Goal: Task Accomplishment & Management: Use online tool/utility

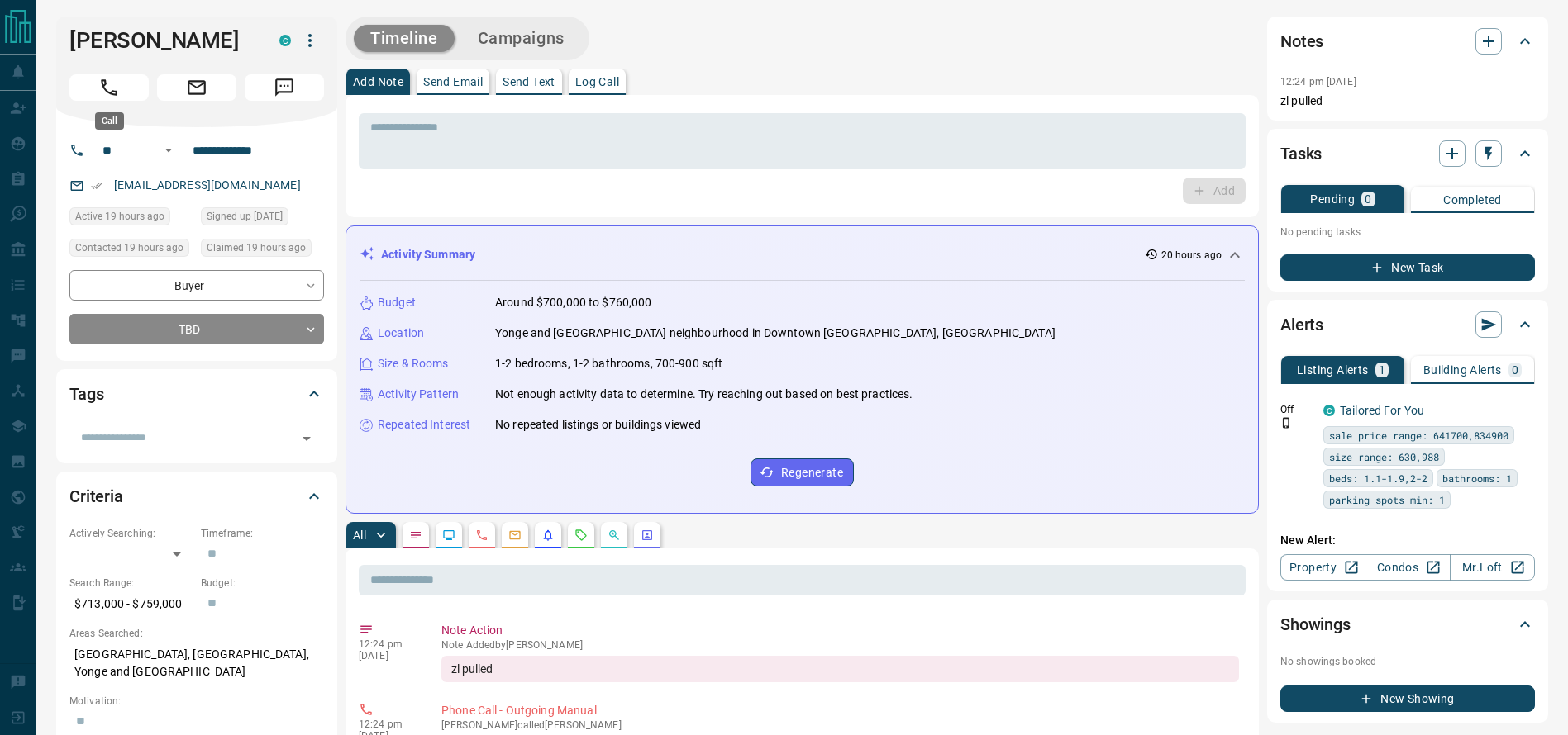
click at [121, 86] on button "Call" at bounding box center [110, 87] width 80 height 26
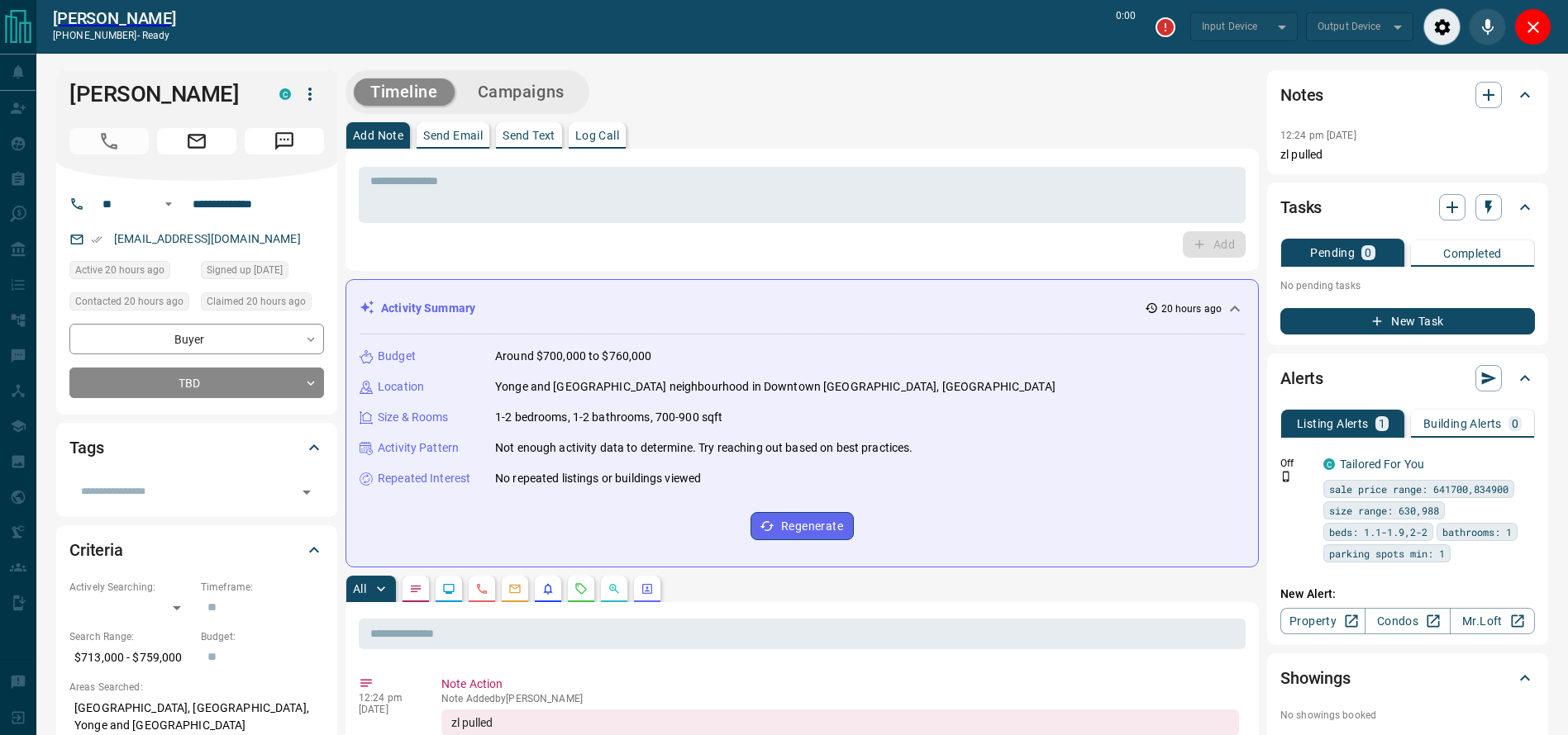
click at [819, 152] on div "* ​ Add" at bounding box center [802, 209] width 913 height 122
type input "*******"
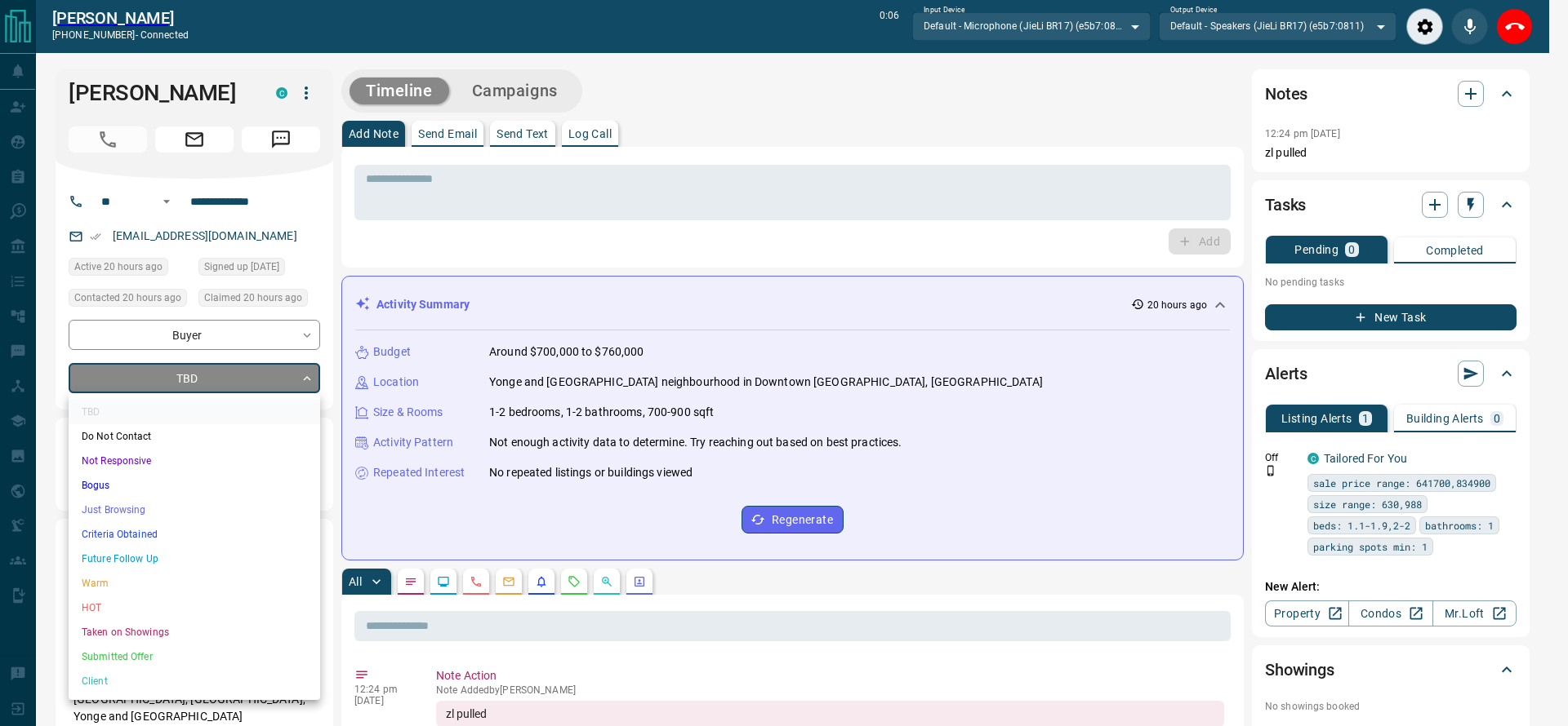
click at [135, 529] on li "Criteria Obtained" at bounding box center [195, 534] width 251 height 25
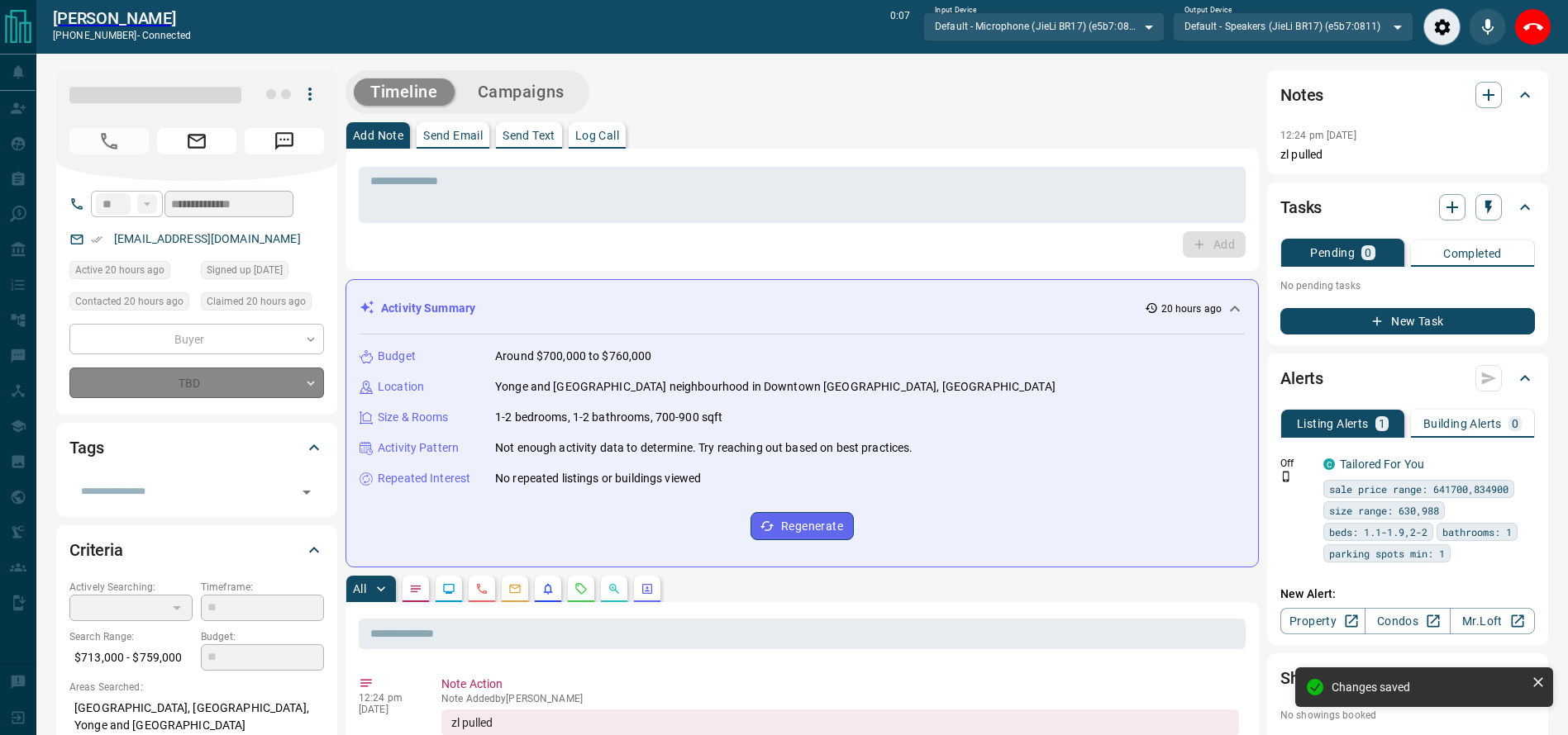
click at [561, 184] on textarea at bounding box center [802, 195] width 864 height 42
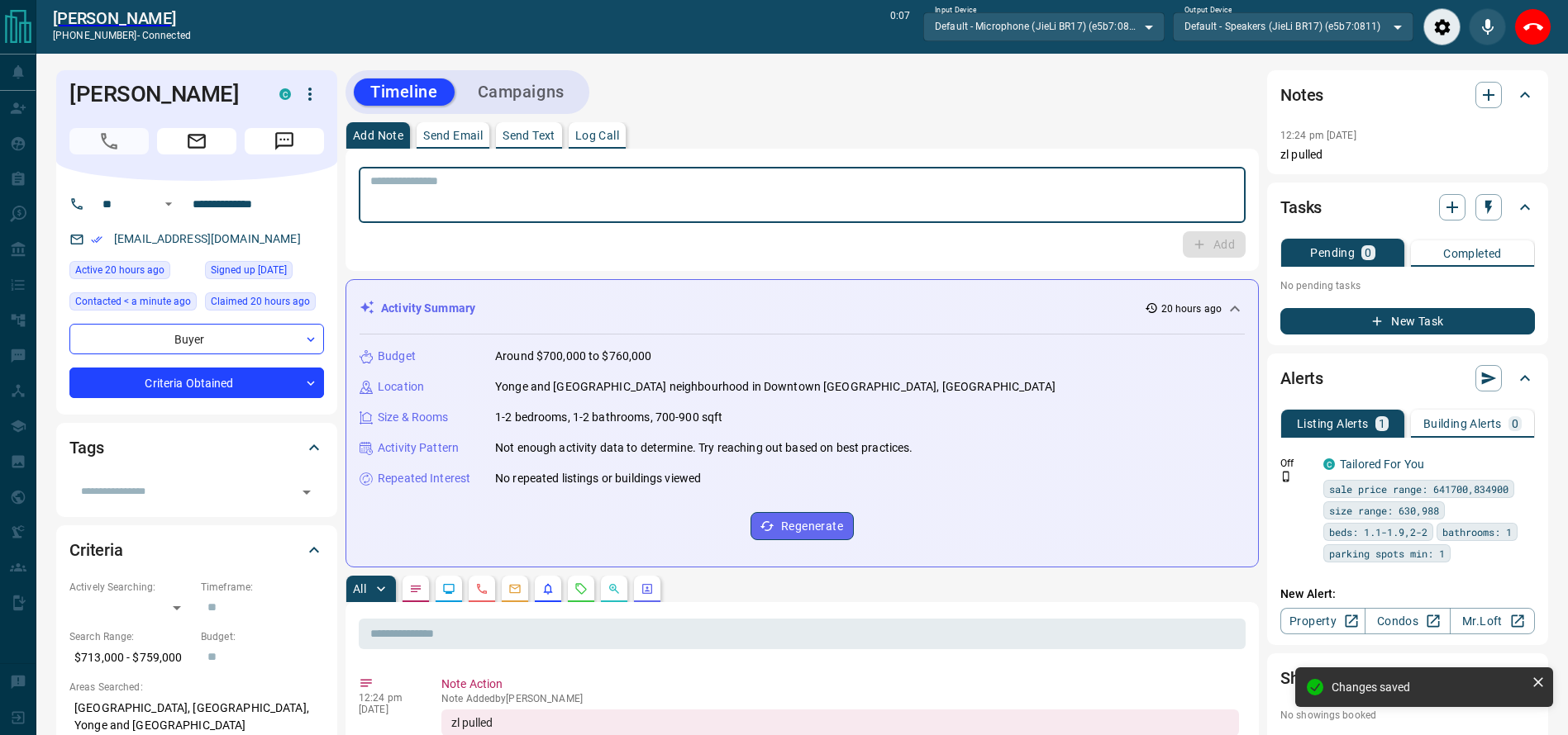
type input "*"
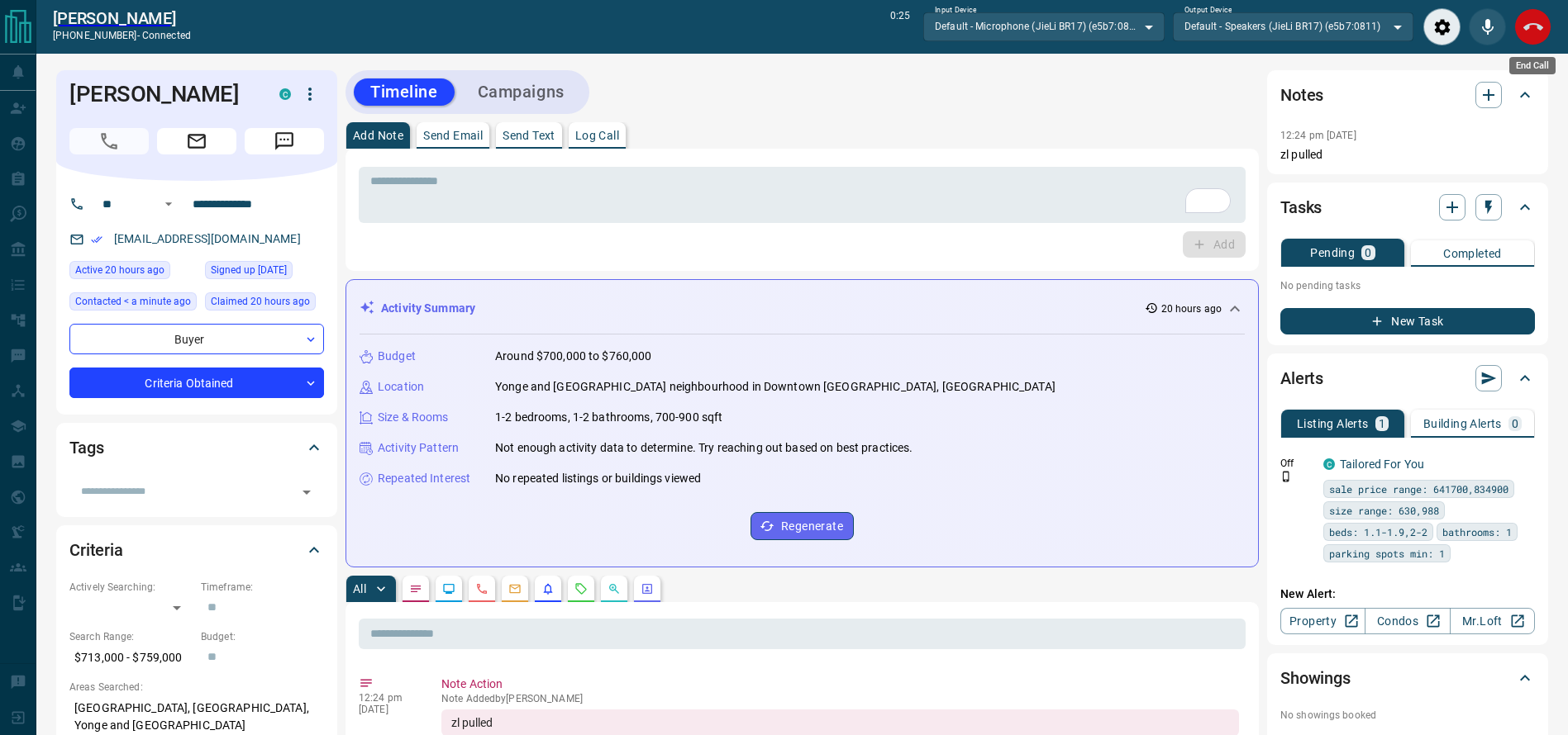
click at [1521, 20] on button "End Call" at bounding box center [1532, 27] width 37 height 37
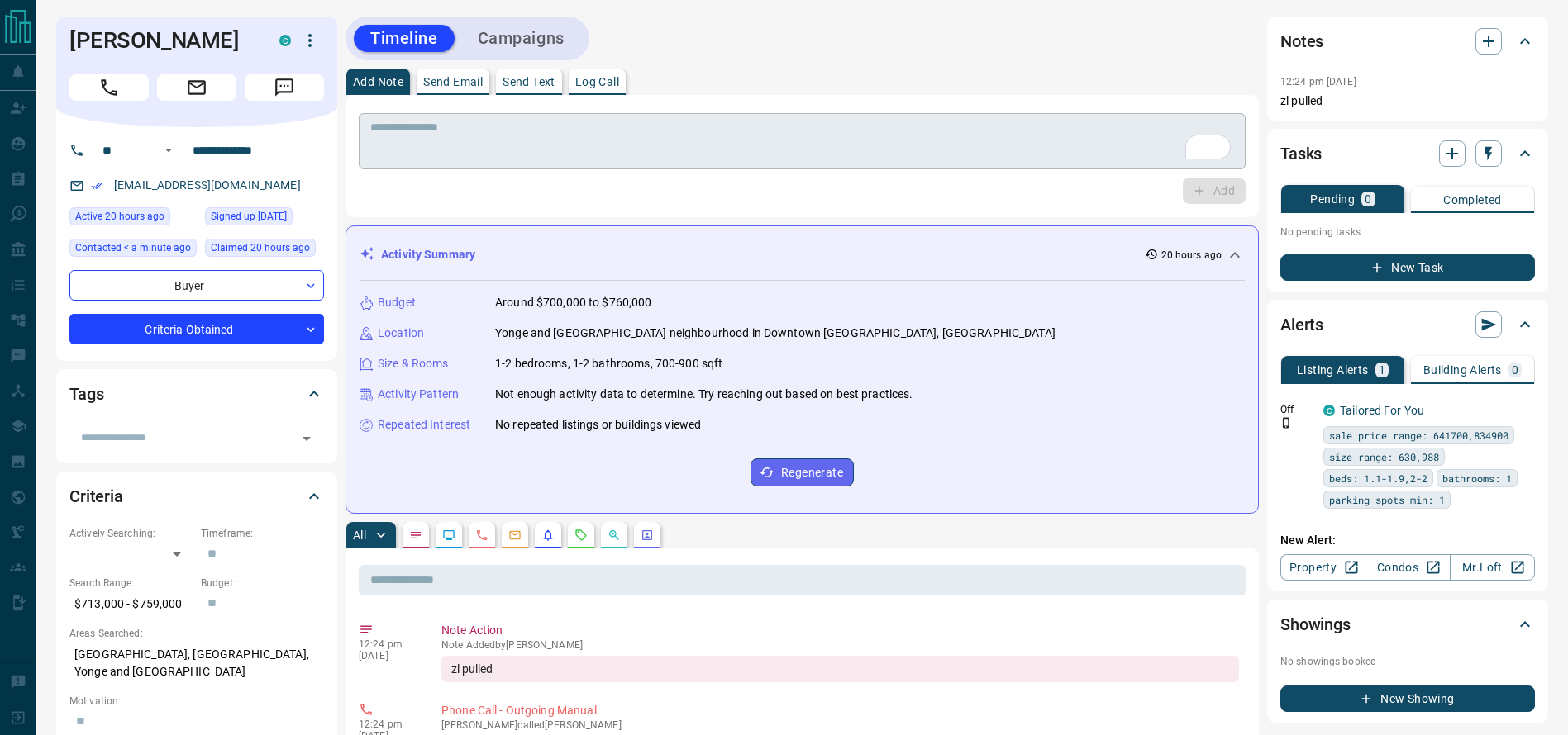
click at [960, 137] on textarea "To enrich screen reader interactions, please activate Accessibility in Grammarl…" at bounding box center [802, 141] width 864 height 42
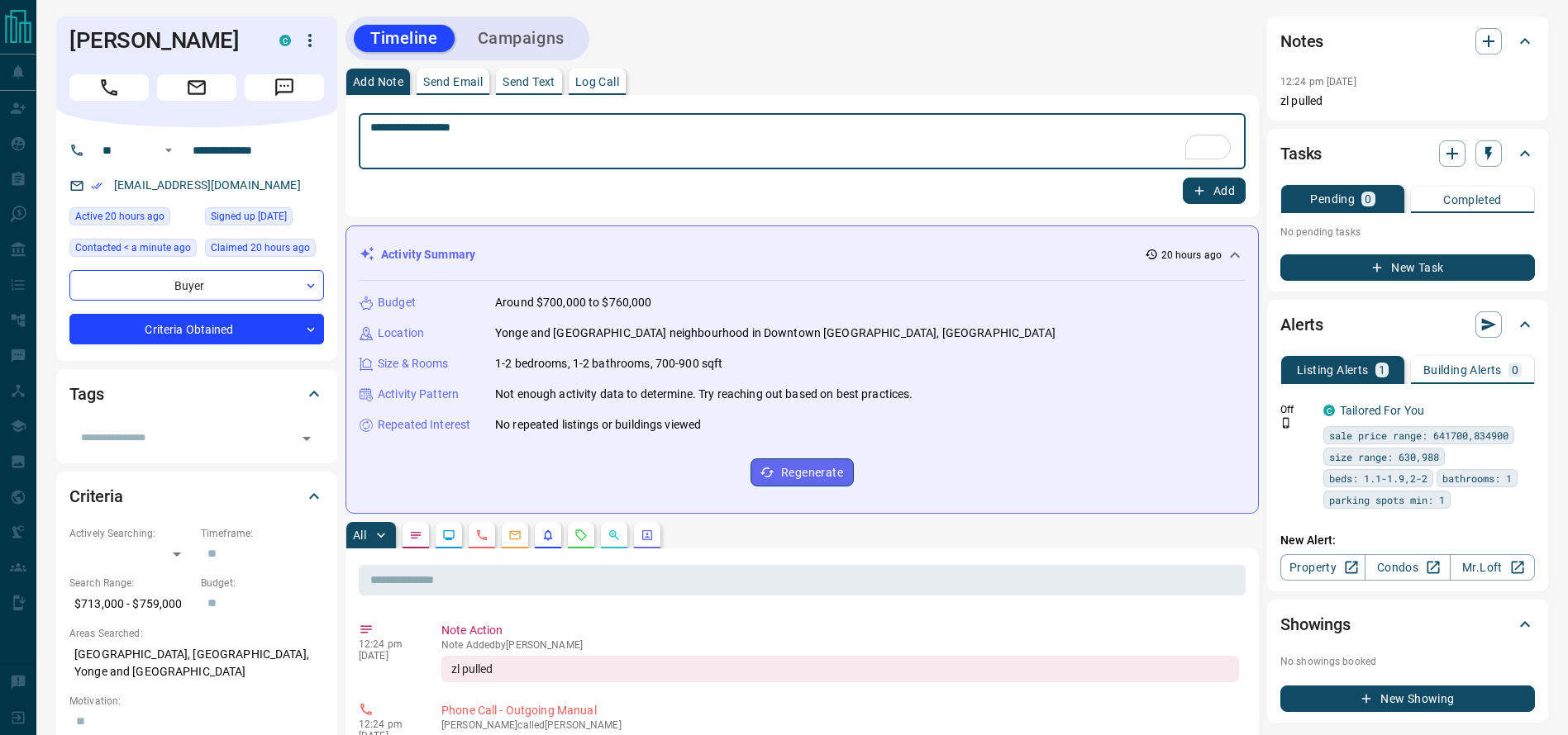
type textarea "**********"
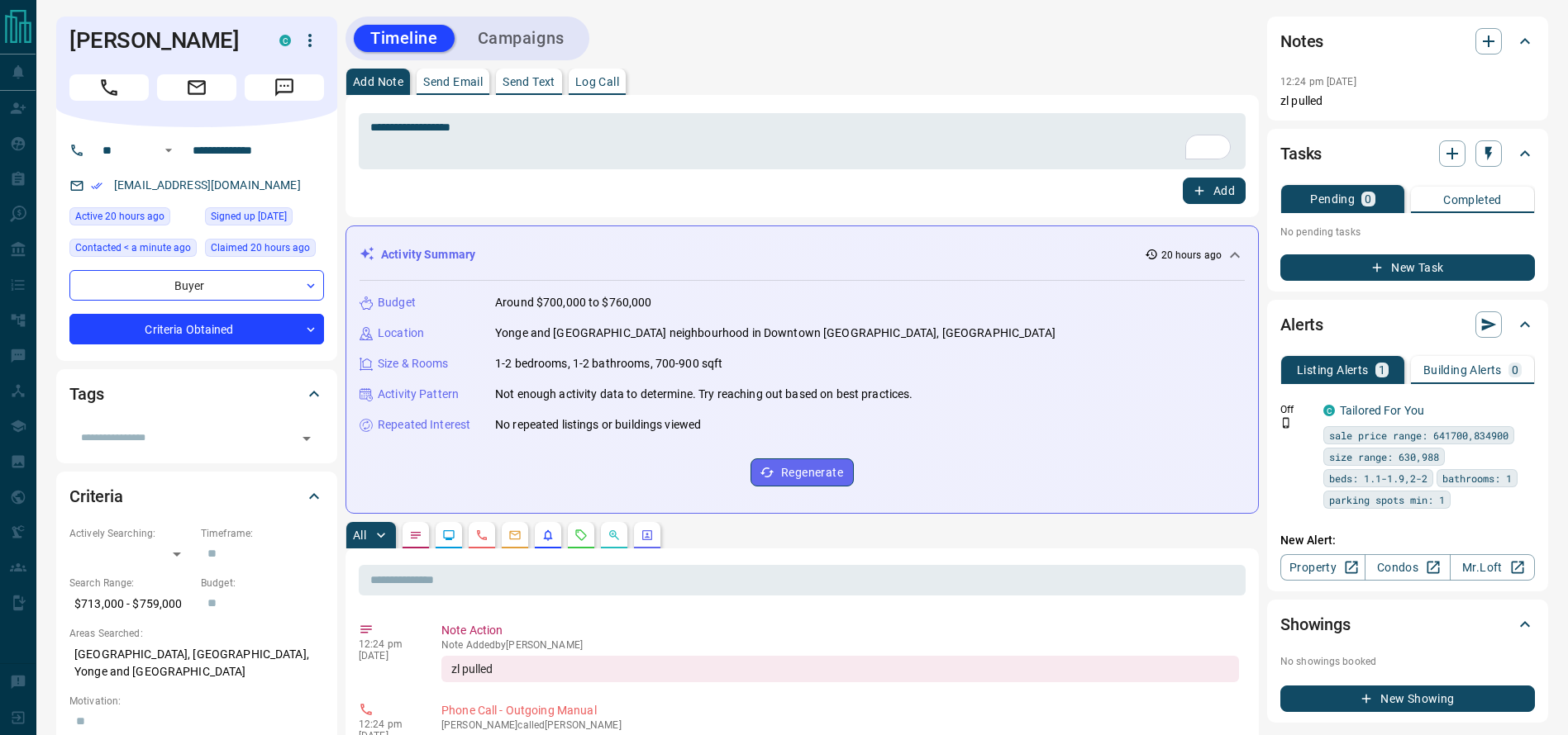
click at [1181, 185] on div "Add" at bounding box center [802, 190] width 886 height 26
click at [1214, 197] on button "Add" at bounding box center [1213, 190] width 63 height 26
click at [565, 33] on button "Campaigns" at bounding box center [522, 39] width 120 height 27
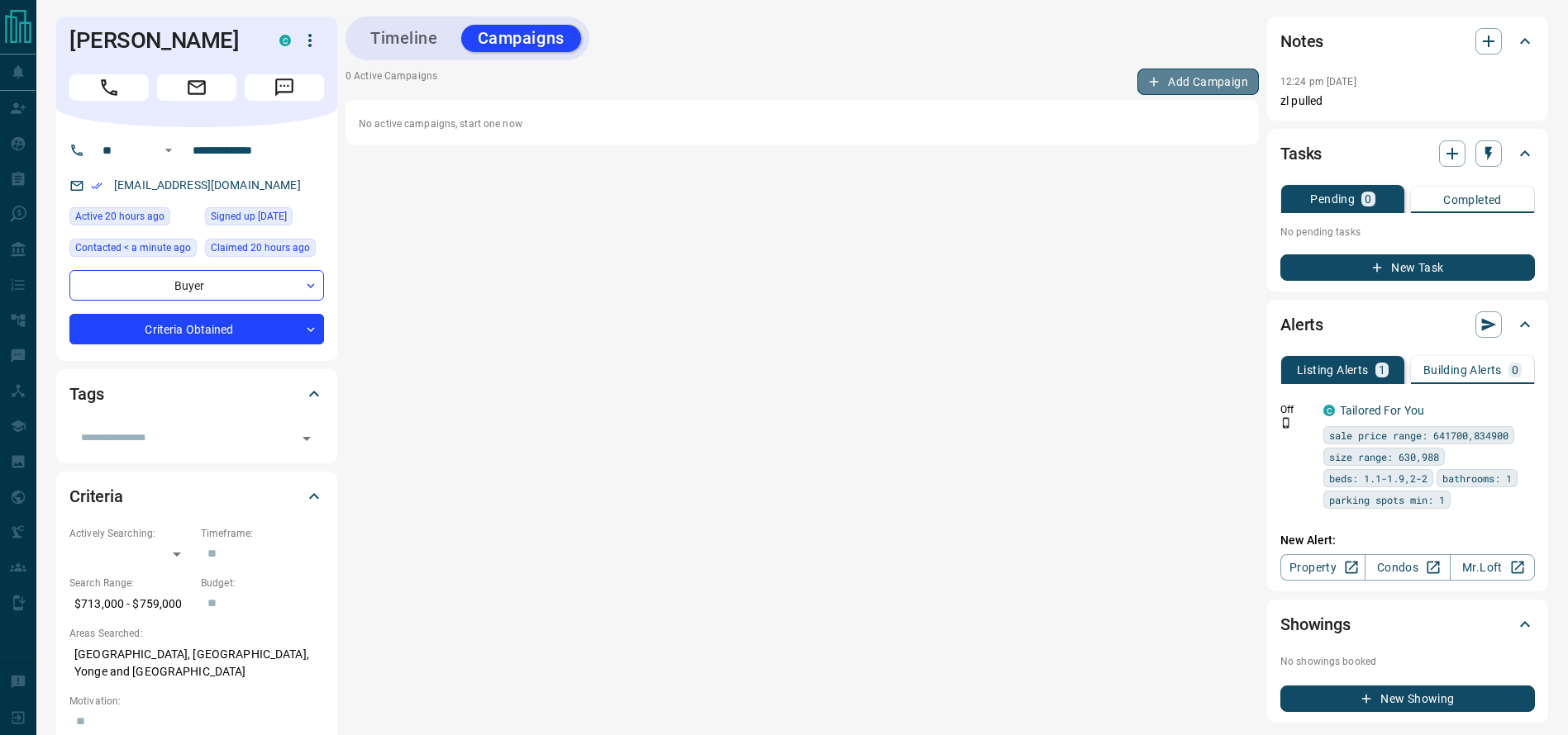
click at [1229, 92] on button "Add Campaign" at bounding box center [1198, 81] width 121 height 26
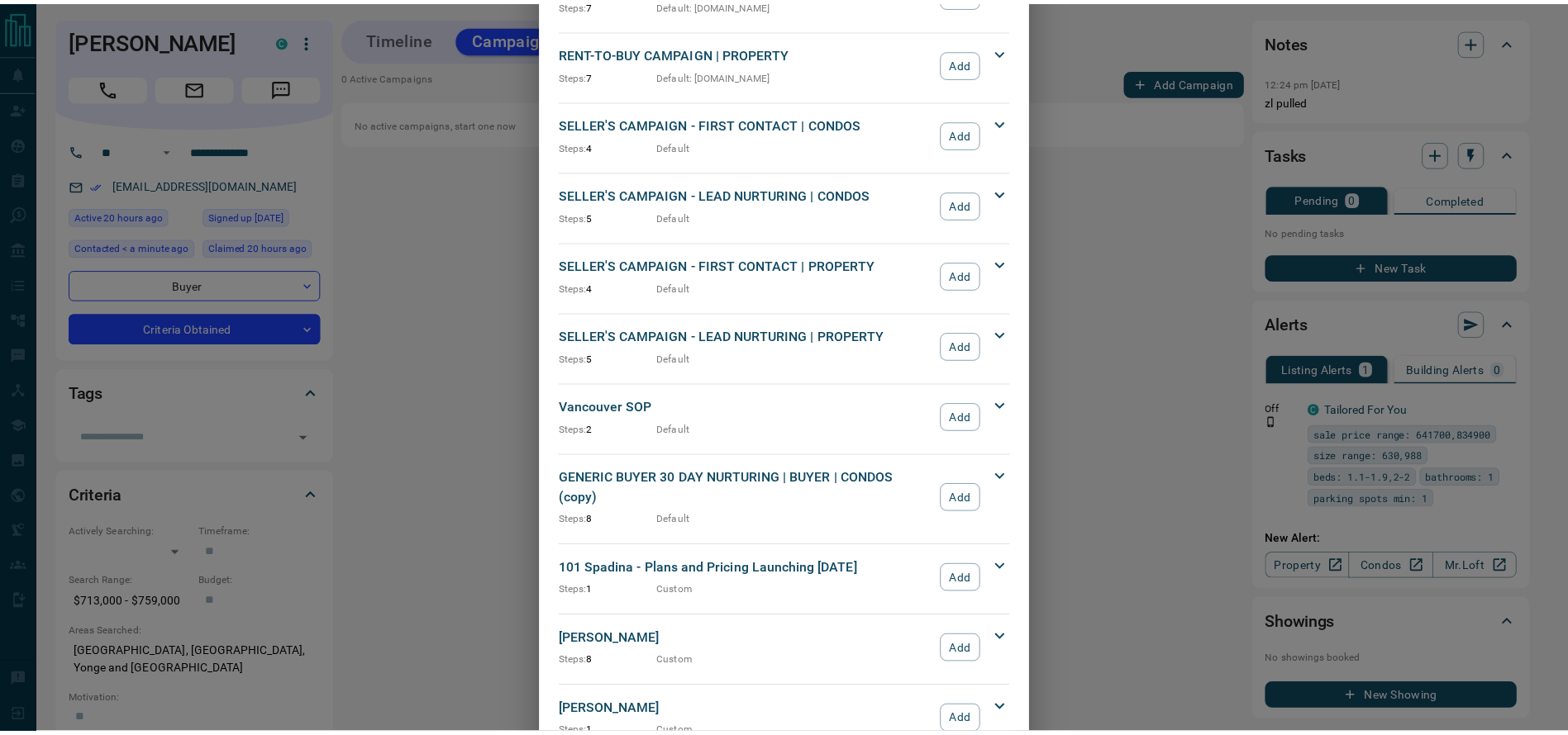
scroll to position [1400, 0]
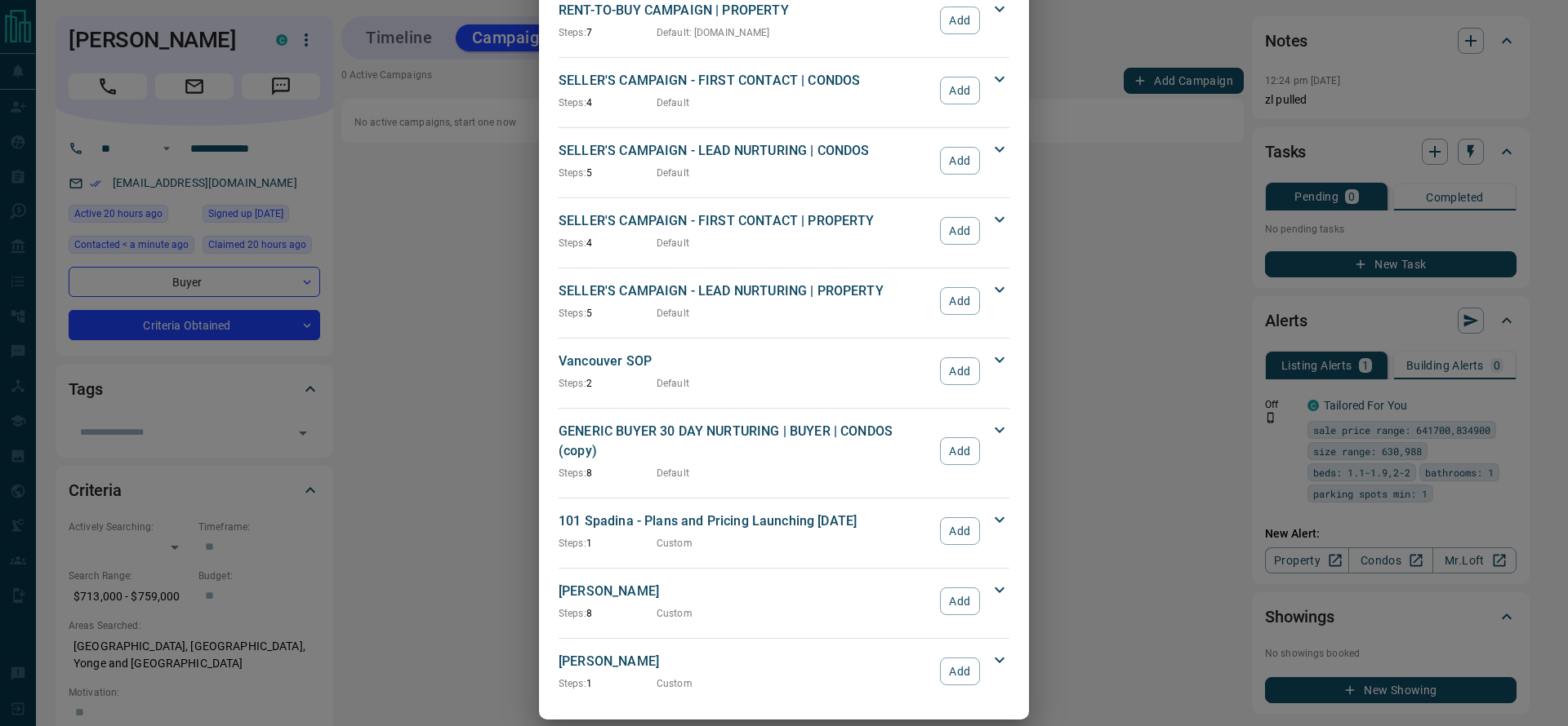
click at [940, 588] on button "Add" at bounding box center [960, 601] width 40 height 28
